Goal: Information Seeking & Learning: Learn about a topic

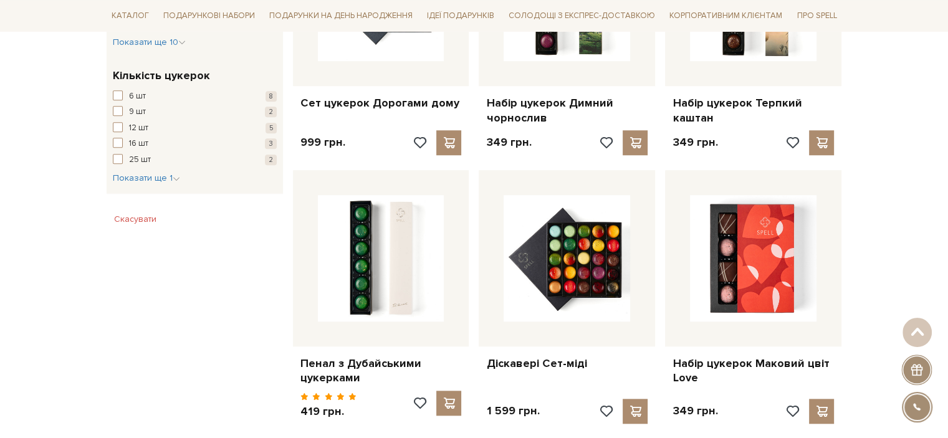
scroll to position [1122, 0]
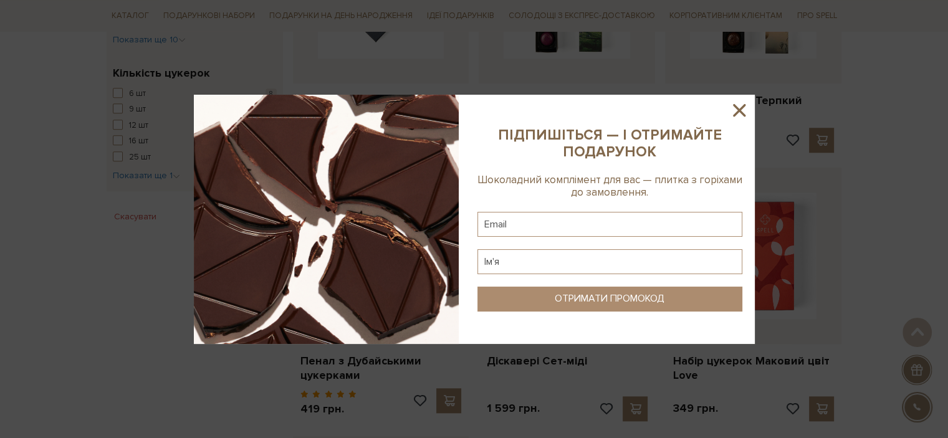
click at [747, 112] on icon at bounding box center [738, 110] width 21 height 21
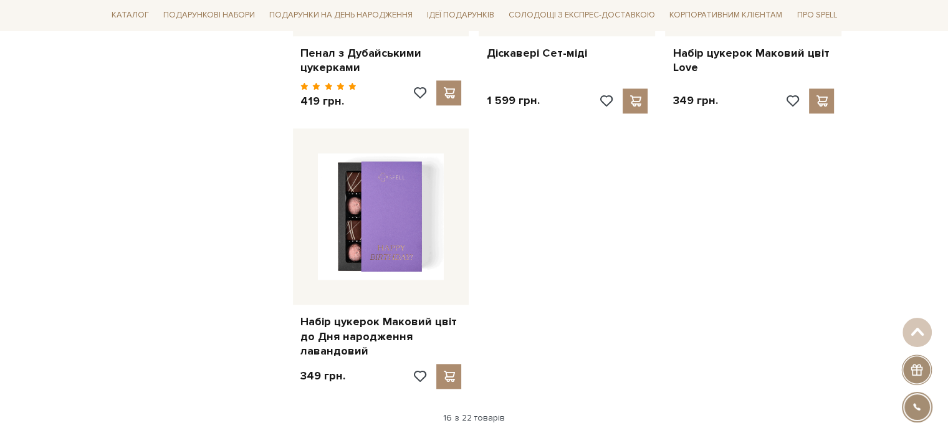
scroll to position [1558, 0]
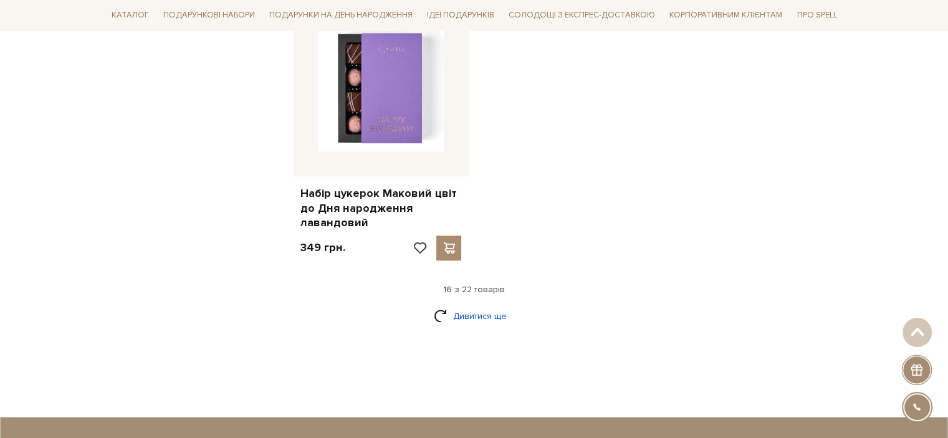
click at [488, 313] on link "Дивитися ще" at bounding box center [474, 316] width 81 height 22
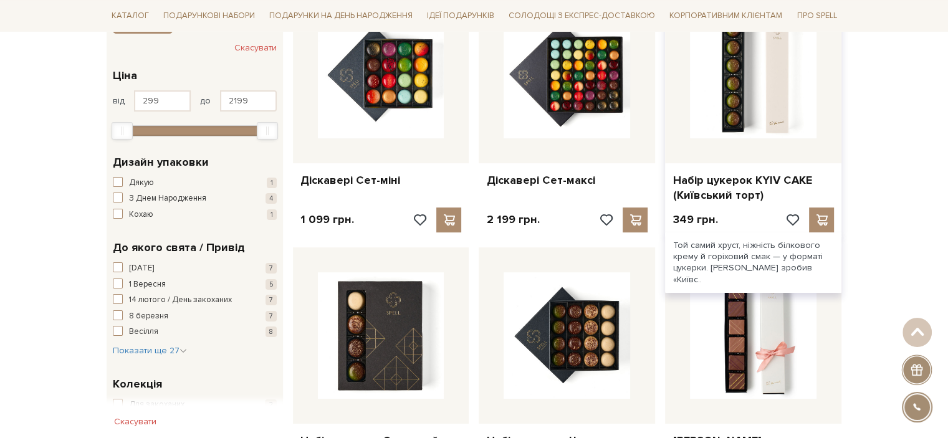
scroll to position [139, 0]
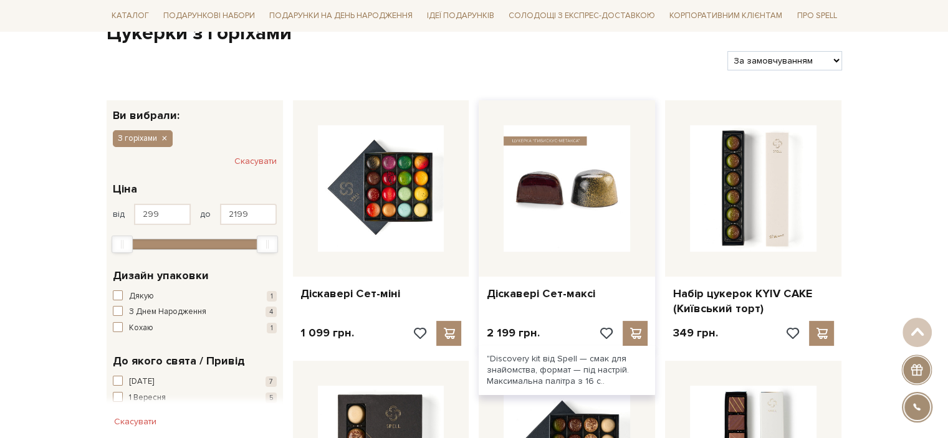
click at [560, 195] on img at bounding box center [566, 188] width 126 height 126
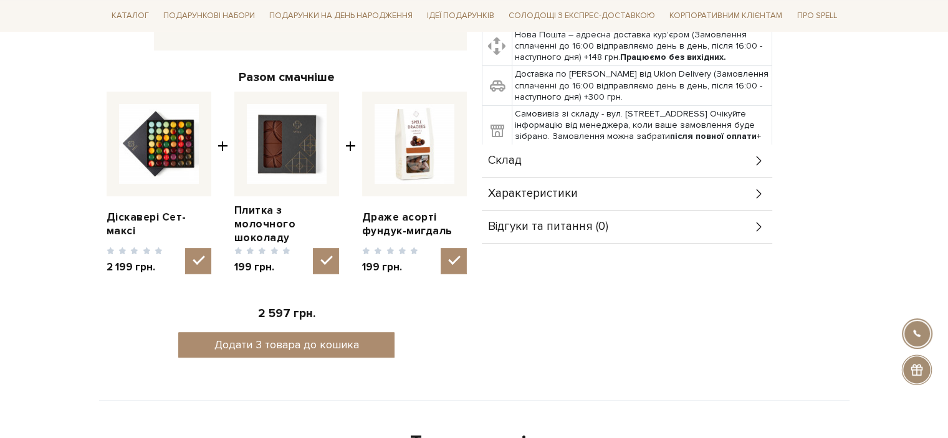
scroll to position [436, 0]
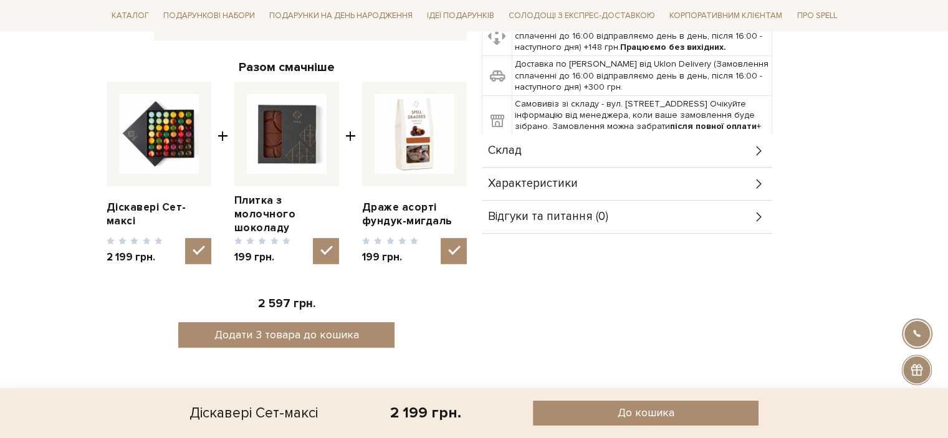
click at [564, 185] on span "Характеристики" at bounding box center [533, 183] width 90 height 11
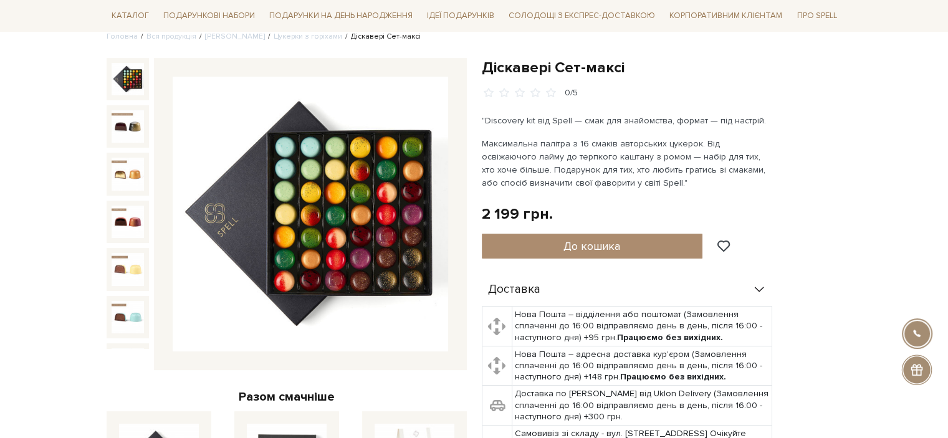
scroll to position [0, 0]
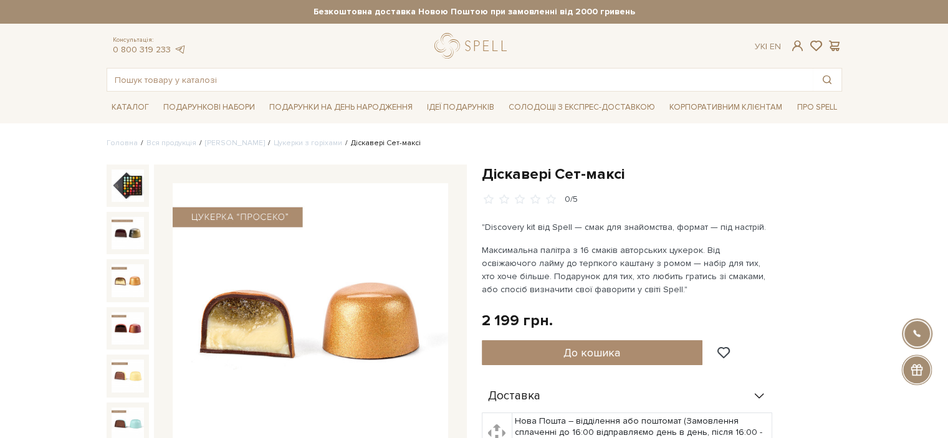
click at [127, 280] on img at bounding box center [128, 280] width 32 height 32
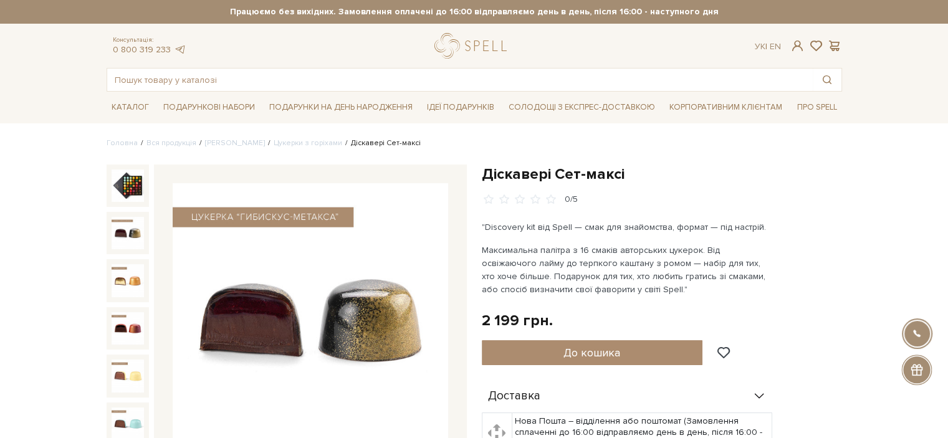
click at [121, 232] on img at bounding box center [128, 233] width 32 height 32
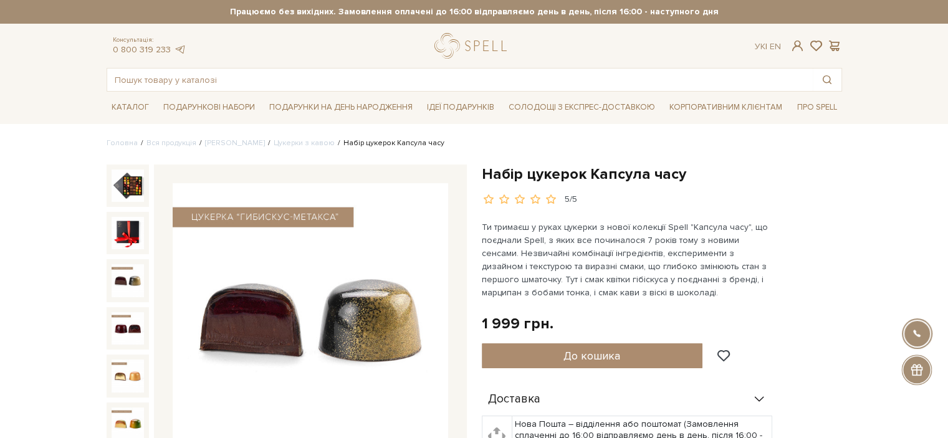
click at [112, 264] on img at bounding box center [128, 280] width 32 height 32
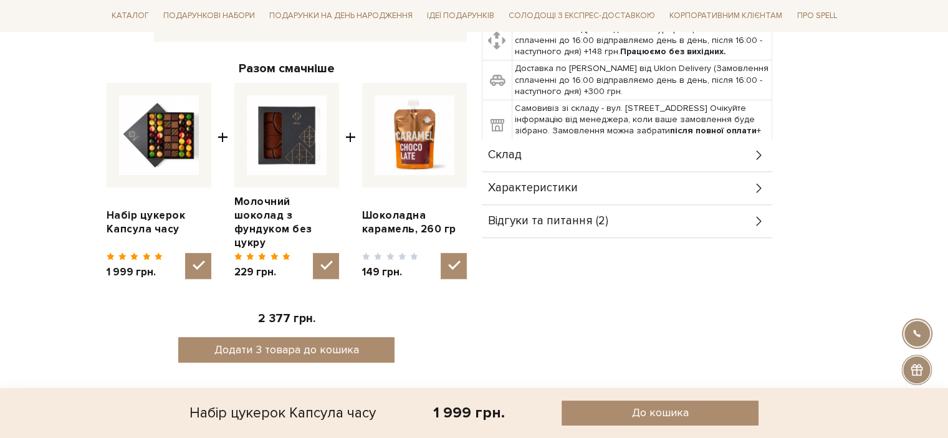
scroll to position [436, 0]
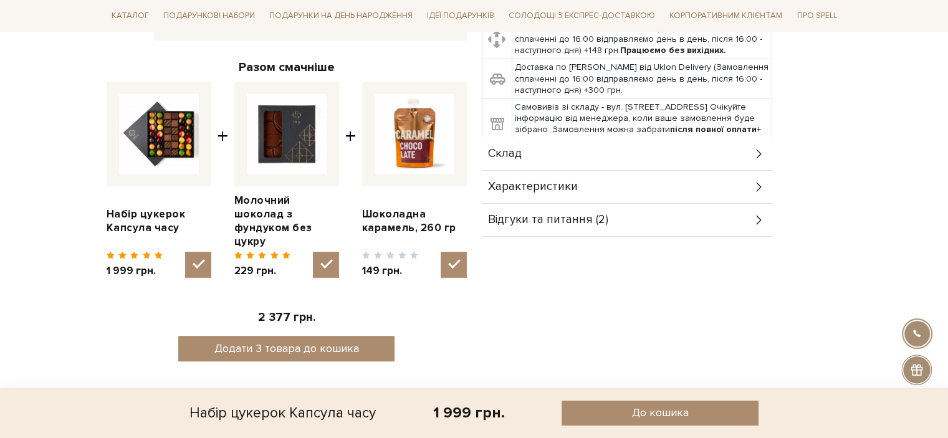
click at [606, 194] on div "Характеристики" at bounding box center [627, 187] width 290 height 32
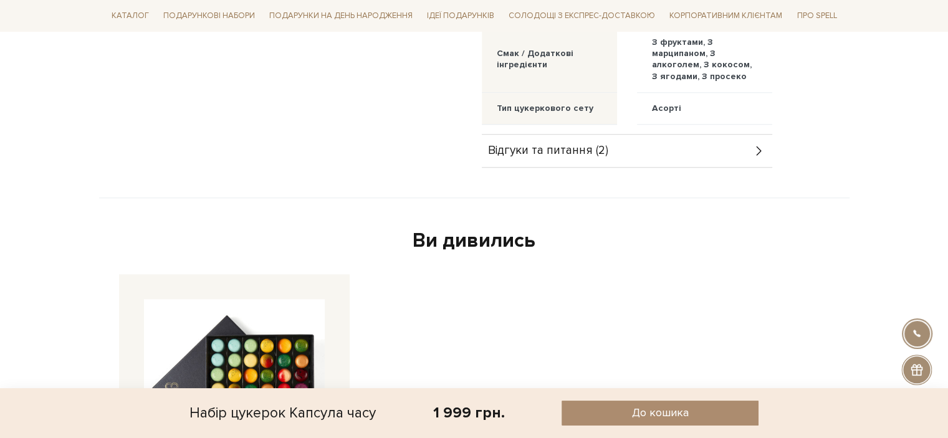
scroll to position [810, 0]
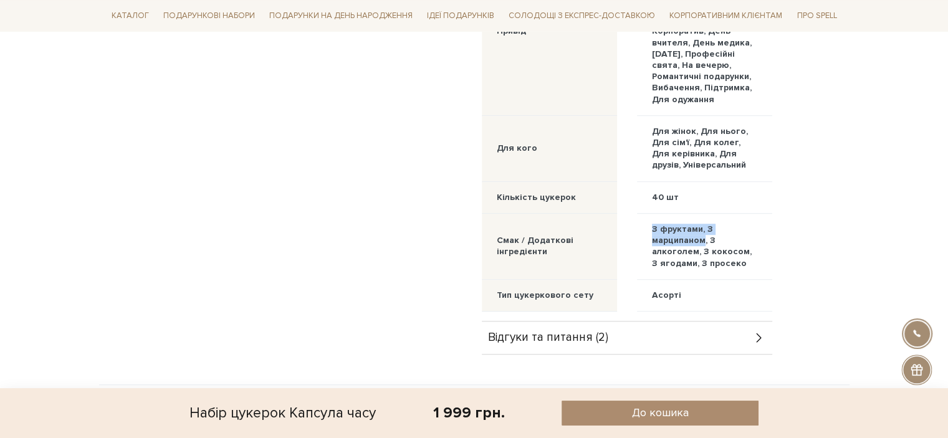
drag, startPoint x: 659, startPoint y: 251, endPoint x: 703, endPoint y: 264, distance: 45.4
click at [703, 264] on div "З фруктами, З марципаном, З алкоголем, З кокосом, З ягодами, З просеко" at bounding box center [704, 246] width 105 height 45
copy div "З фруктами, З марципаном"
click at [751, 269] on div "З фруктами, З марципаном, З алкоголем, З кокосом, З ягодами, З просеко" at bounding box center [704, 246] width 105 height 45
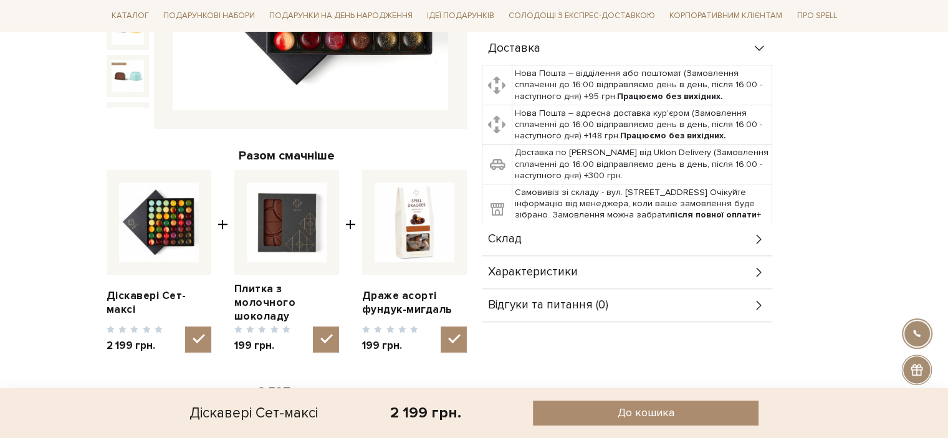
scroll to position [498, 0]
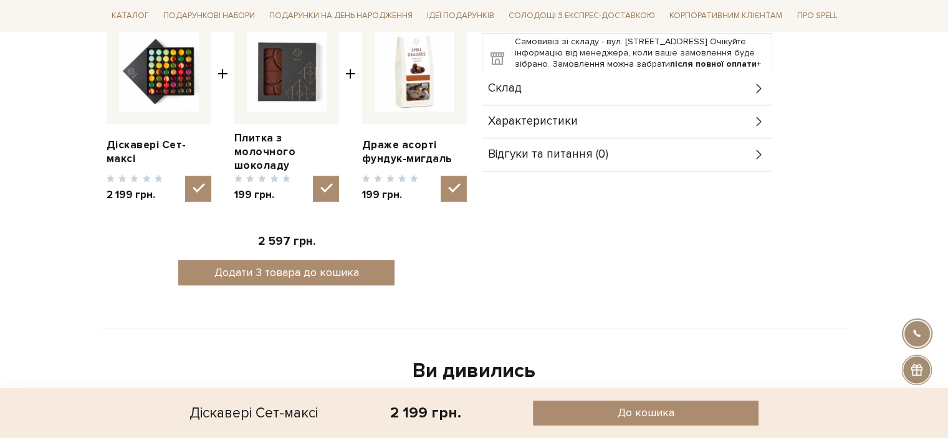
click at [599, 129] on div "Характеристики" at bounding box center [627, 121] width 290 height 32
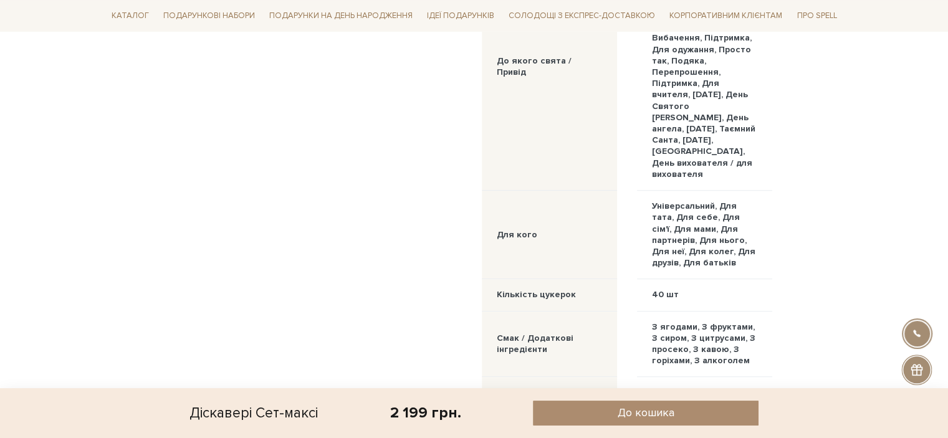
scroll to position [941, 0]
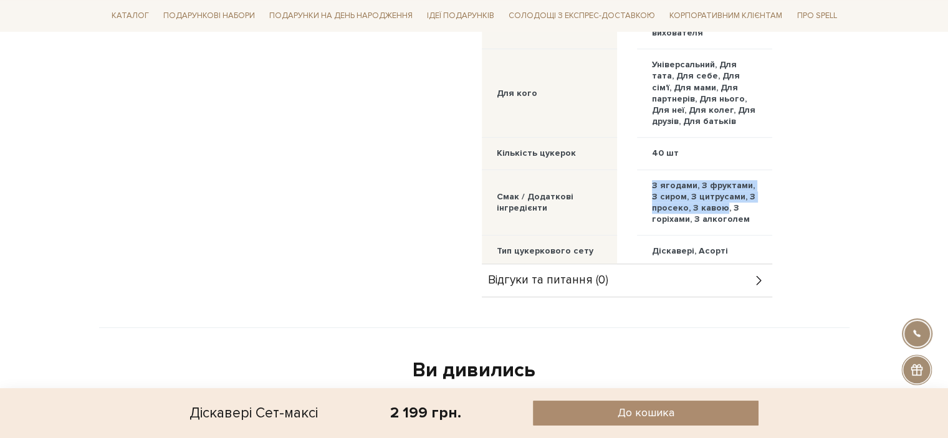
copy div "З ягодами, З фруктами, З сиром, З цитрусами, З просеко, З кавою"
drag, startPoint x: 650, startPoint y: 171, endPoint x: 723, endPoint y: 194, distance: 76.1
click at [723, 194] on div "З ягодами, З фруктами, З сиром, З цитрусами, З просеко, З кавою, З горіхами, З …" at bounding box center [704, 203] width 135 height 66
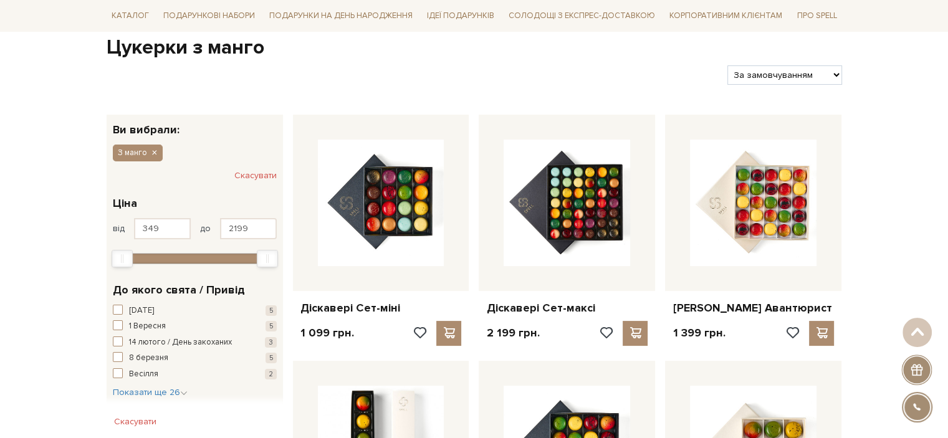
drag, startPoint x: 581, startPoint y: 219, endPoint x: 857, endPoint y: 218, distance: 276.6
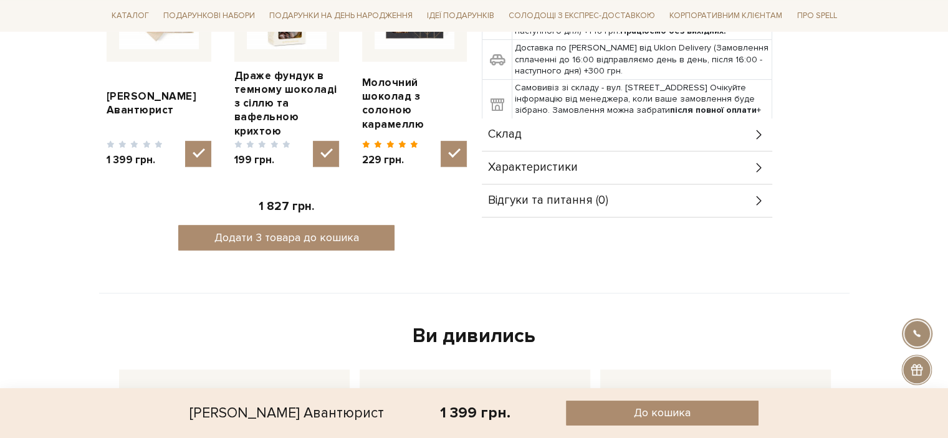
click at [583, 151] on div "Характеристики" at bounding box center [627, 167] width 290 height 32
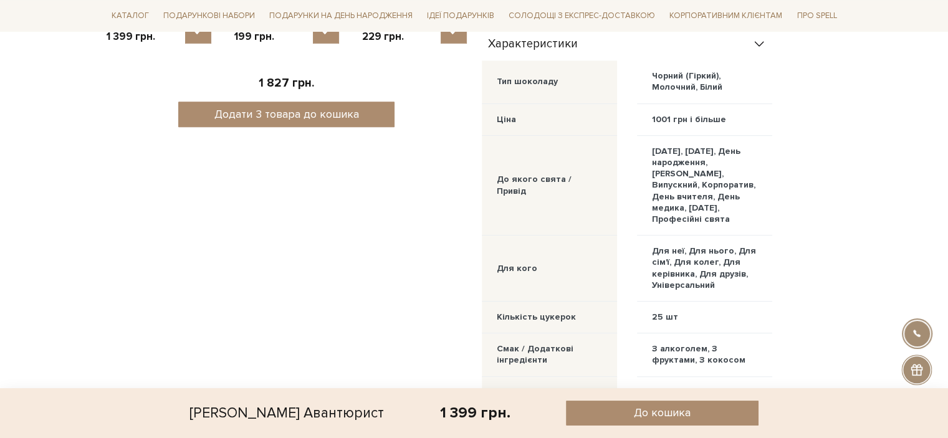
scroll to position [748, 0]
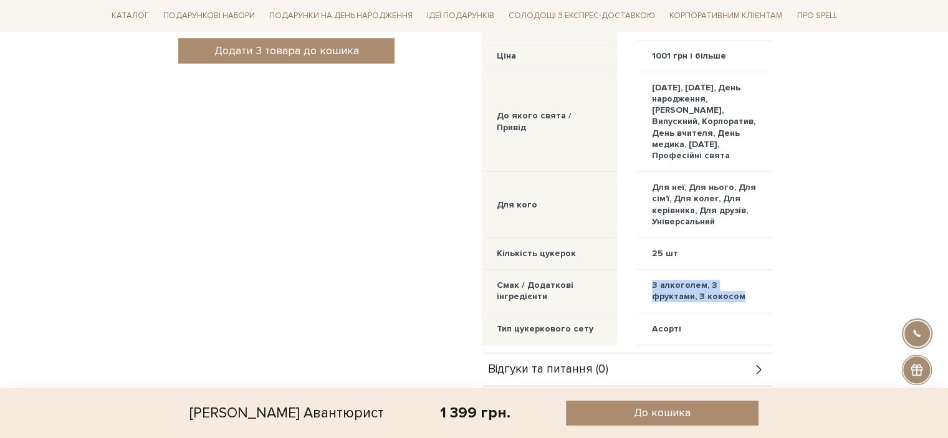
drag, startPoint x: 655, startPoint y: 269, endPoint x: 739, endPoint y: 284, distance: 84.9
click at [739, 284] on div "З алкоголем, З фруктами, З кокосом" at bounding box center [704, 291] width 135 height 43
copy div "З алкоголем, З фруктами, З кокосом"
